Goal: Transaction & Acquisition: Subscribe to service/newsletter

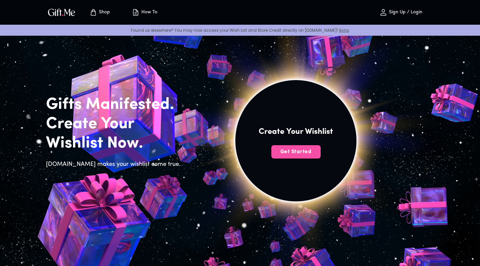
click at [306, 154] on span "Get Started" at bounding box center [295, 151] width 49 height 7
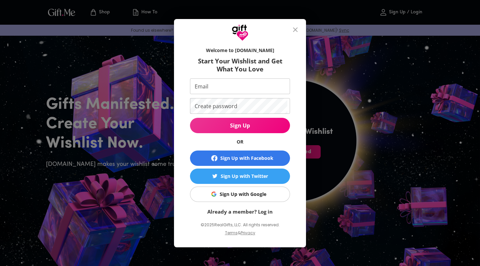
click at [292, 30] on icon "close" at bounding box center [295, 30] width 8 height 8
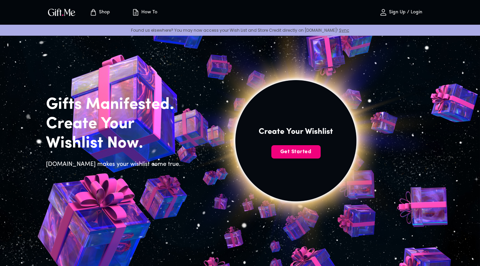
click at [305, 154] on span "Get Started" at bounding box center [295, 151] width 49 height 7
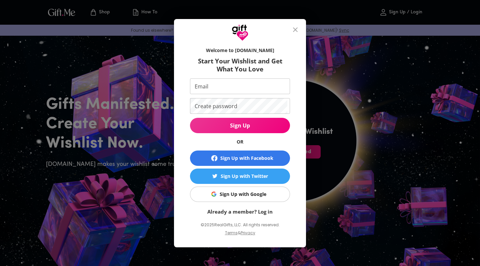
click at [259, 210] on link "Already a member? Log in" at bounding box center [239, 211] width 65 height 7
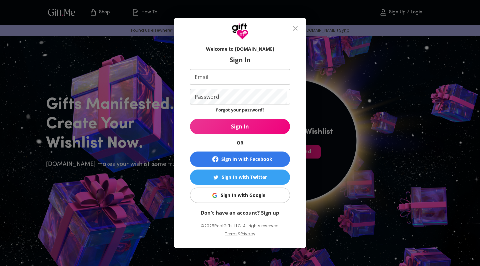
click at [268, 213] on link "Don't have an account? Sign up" at bounding box center [240, 212] width 79 height 7
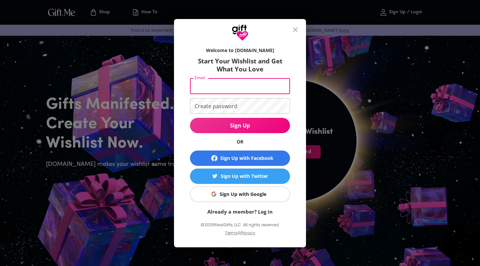
click at [226, 86] on input "Email" at bounding box center [238, 86] width 97 height 16
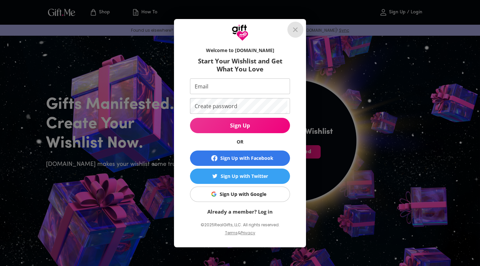
click at [296, 30] on icon "close" at bounding box center [295, 30] width 8 height 8
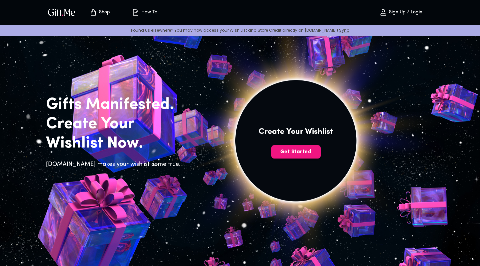
click at [399, 9] on span "Sign Up / Login" at bounding box center [400, 12] width 59 height 8
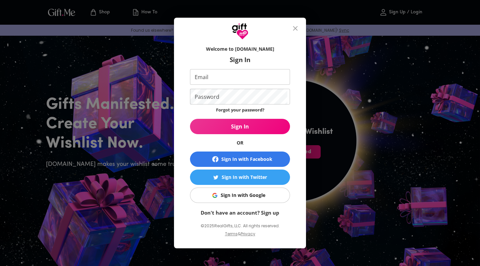
click at [243, 208] on form "Welcome to Gift.me Sign In Email Email Password Password Forgot your password? …" at bounding box center [240, 129] width 100 height 174
click at [235, 214] on link "Don't have an account? Sign up" at bounding box center [240, 212] width 79 height 7
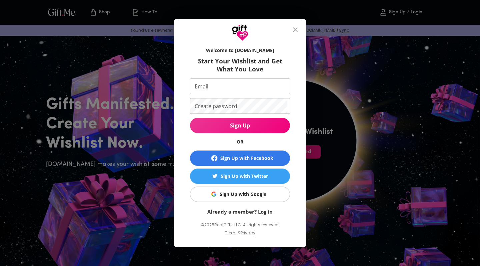
click at [219, 94] on form "Welcome to Gift.me Start Your Wishlist and Get What You Love Email Email Create…" at bounding box center [240, 129] width 100 height 171
click at [216, 90] on input "Email" at bounding box center [238, 86] width 97 height 16
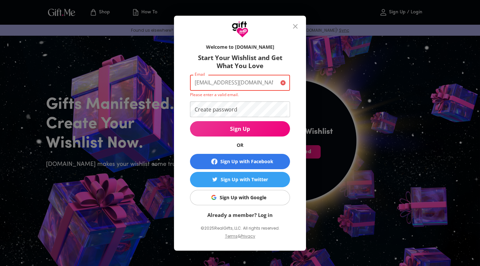
drag, startPoint x: 250, startPoint y: 85, endPoint x: 181, endPoint y: 90, distance: 68.8
click at [181, 90] on div "Welcome to Gift.me Start Your Wishlist and Get What You Love Email dquirog@iu.e…" at bounding box center [240, 144] width 132 height 213
click at [207, 84] on input "dquirog@iu.edu" at bounding box center [234, 83] width 88 height 16
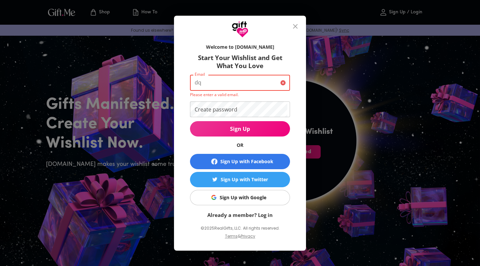
type input "d"
type input "daniq2006@icloud.com"
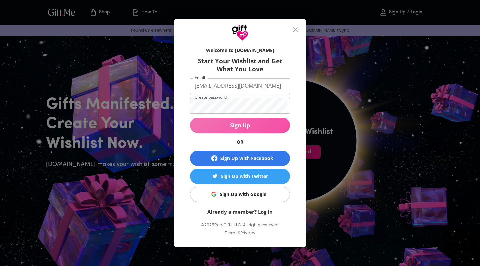
click at [241, 128] on span "Sign Up" at bounding box center [240, 125] width 100 height 7
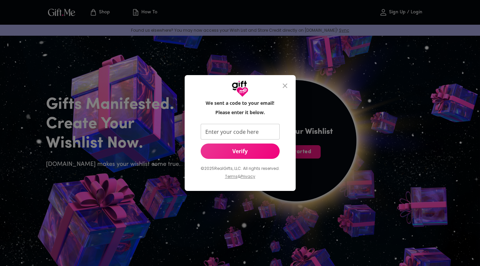
click at [246, 137] on input "Enter your code here" at bounding box center [239, 132] width 76 height 16
type input "391460"
click at [250, 150] on span "Verify" at bounding box center [240, 150] width 79 height 7
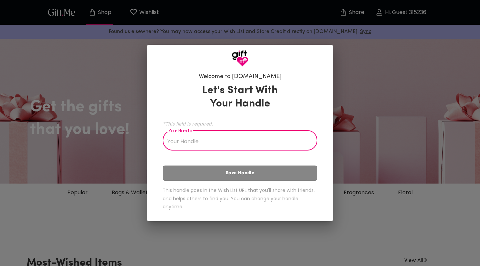
click at [212, 147] on input "Your Handle" at bounding box center [236, 141] width 147 height 19
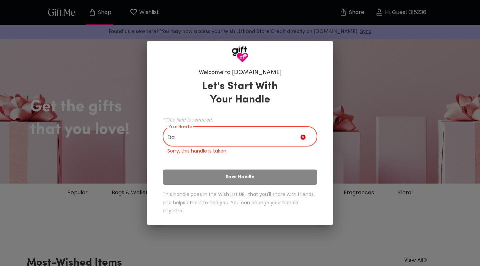
type input "D"
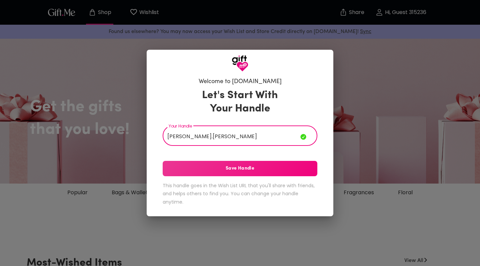
type input "dani.quiroga"
click at [239, 169] on span "Save Handle" at bounding box center [240, 168] width 155 height 7
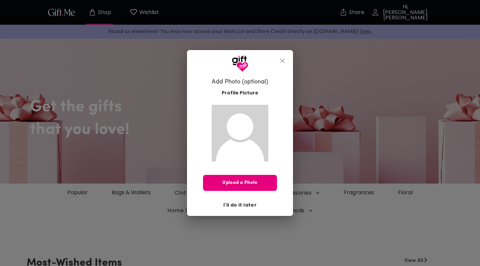
click at [240, 205] on span "I'll do it later" at bounding box center [239, 204] width 33 height 7
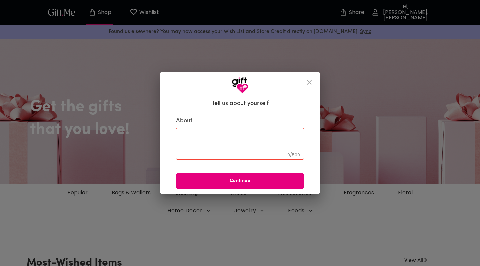
click at [311, 82] on icon "close" at bounding box center [309, 82] width 8 height 8
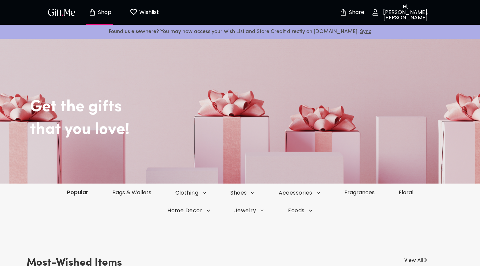
click at [79, 192] on link "Popular" at bounding box center [77, 192] width 45 height 8
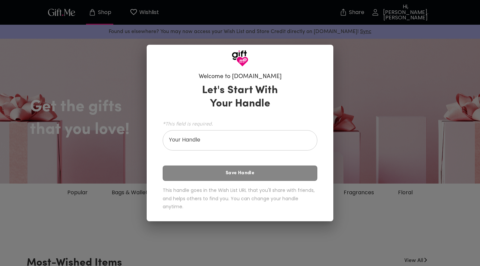
click at [361, 32] on div "Welcome to [DOMAIN_NAME] Let's Start With Your Handle *This field is required. …" at bounding box center [240, 133] width 480 height 266
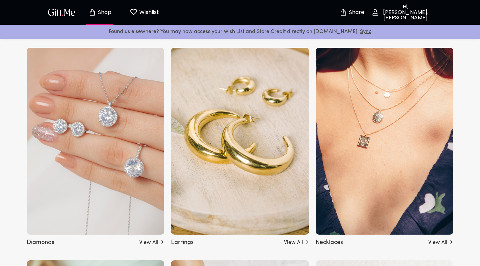
scroll to position [1176, 0]
